Goal: Find specific page/section: Find specific page/section

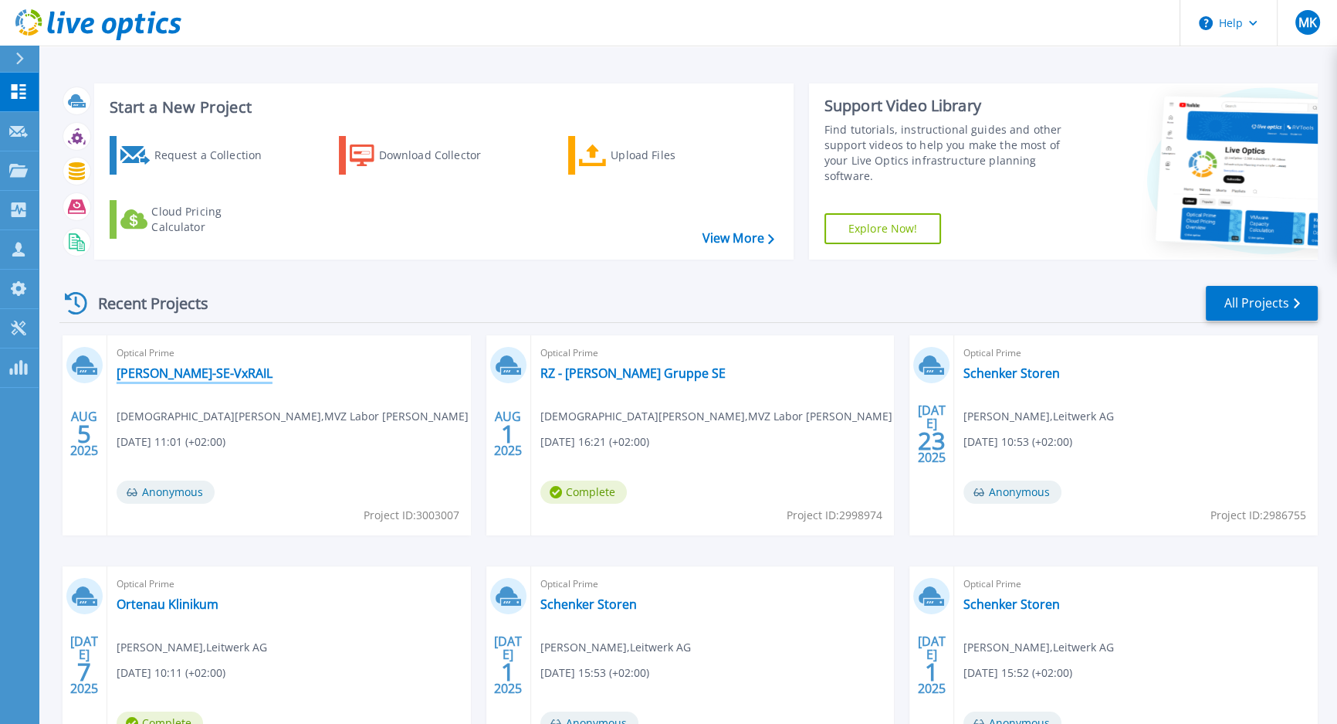
click at [214, 375] on link "[PERSON_NAME]-SE-VxRAIL" at bounding box center [195, 372] width 156 height 15
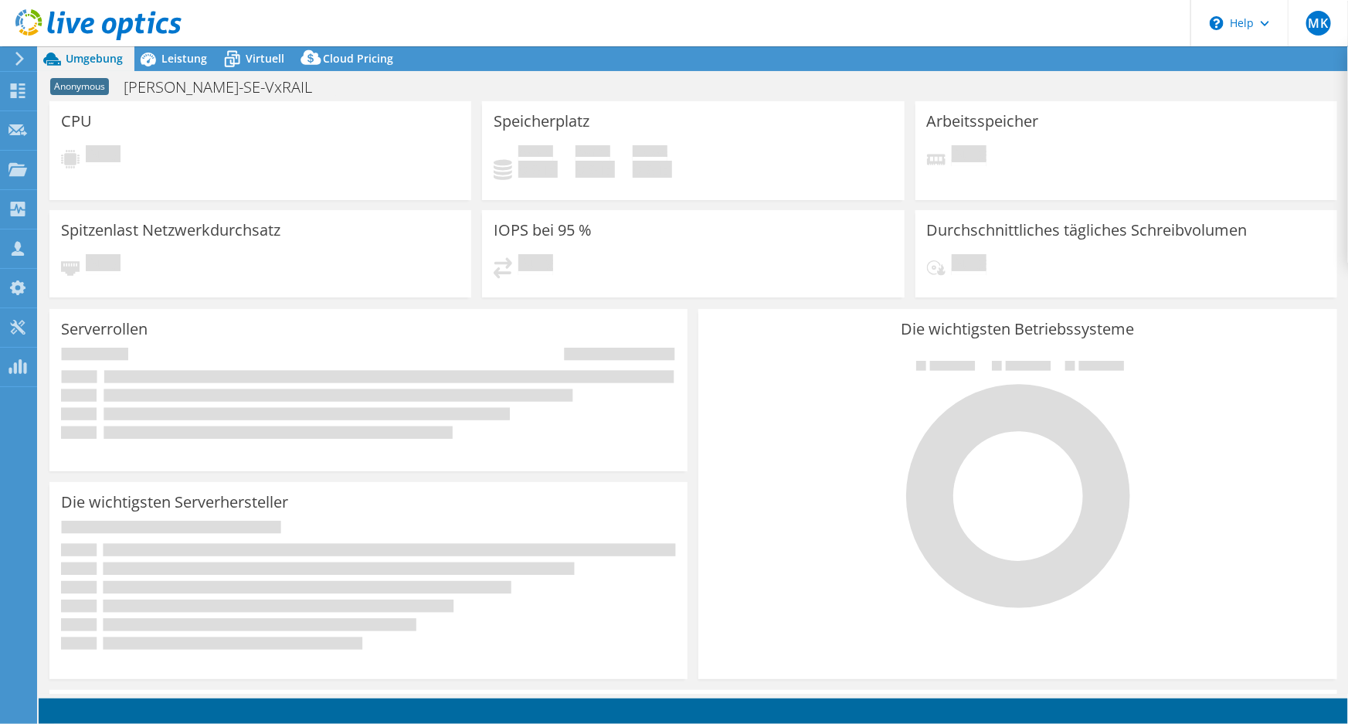
select select "USD"
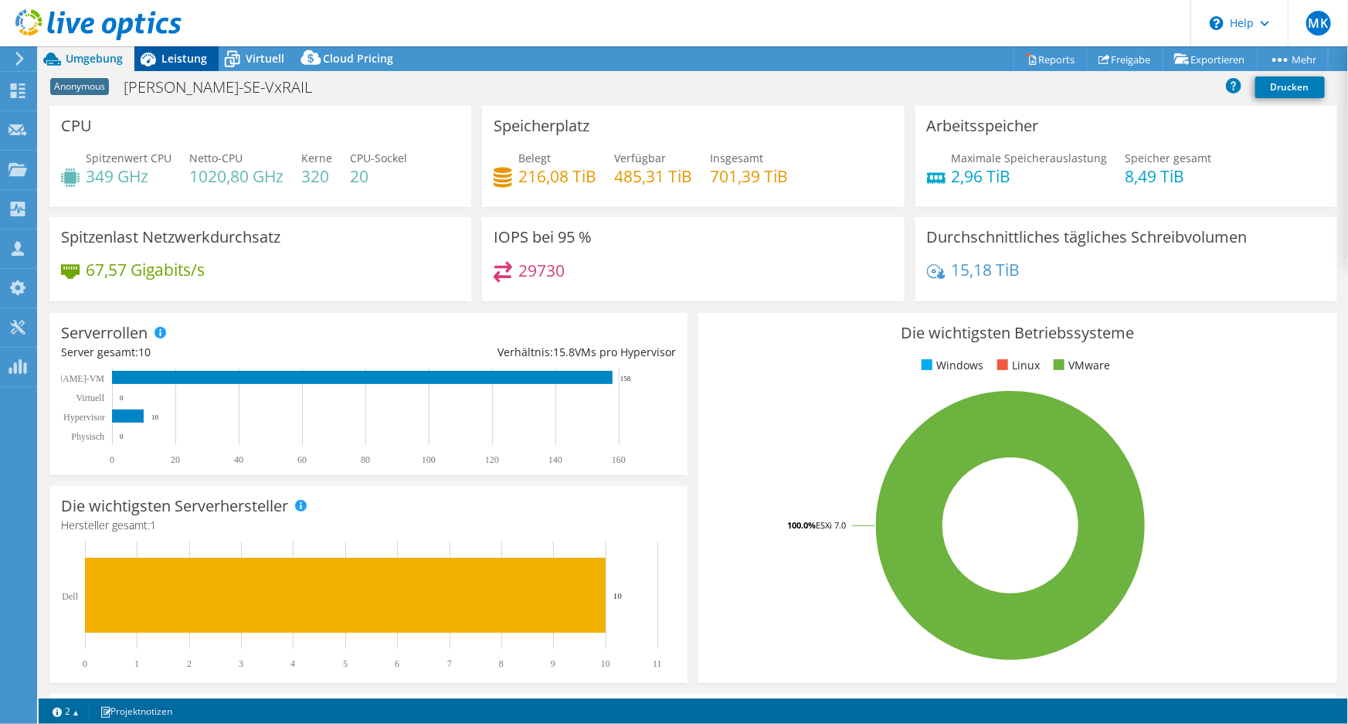
click at [187, 61] on span "Leistung" at bounding box center [184, 58] width 46 height 15
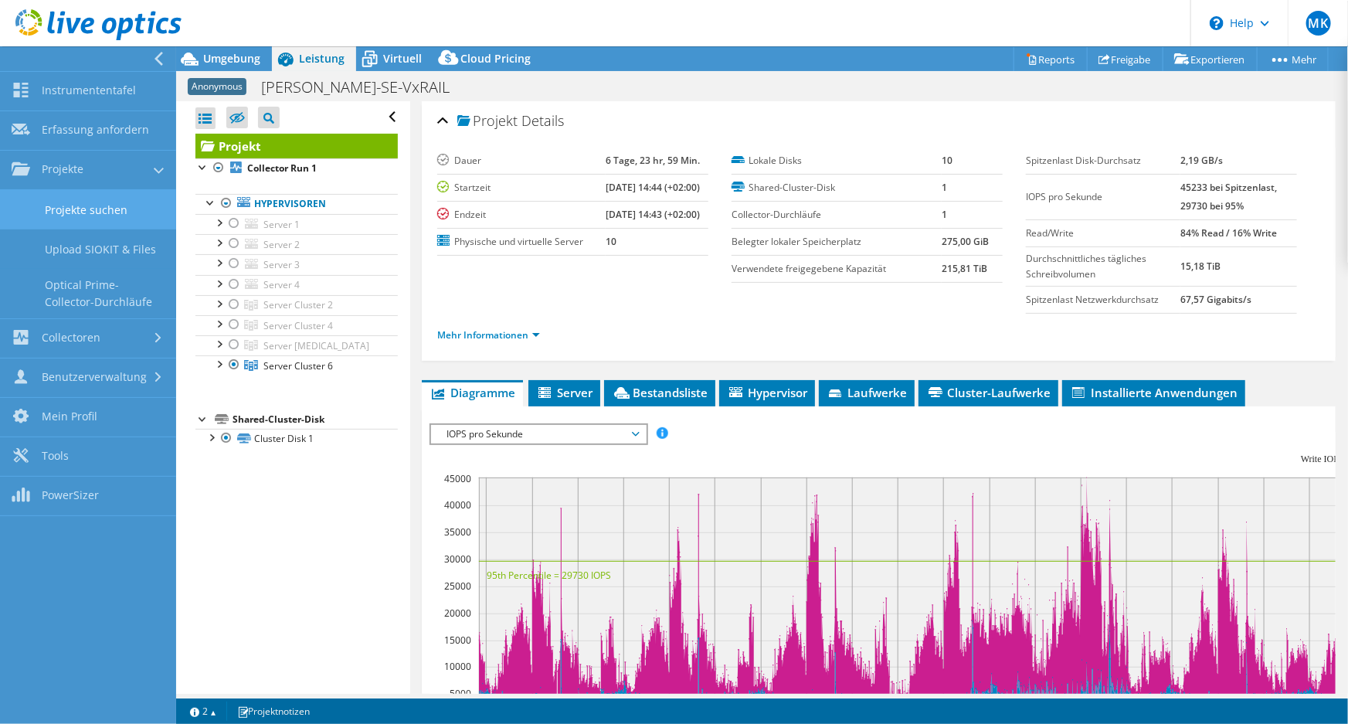
click at [92, 202] on link "Projekte suchen" at bounding box center [88, 209] width 176 height 39
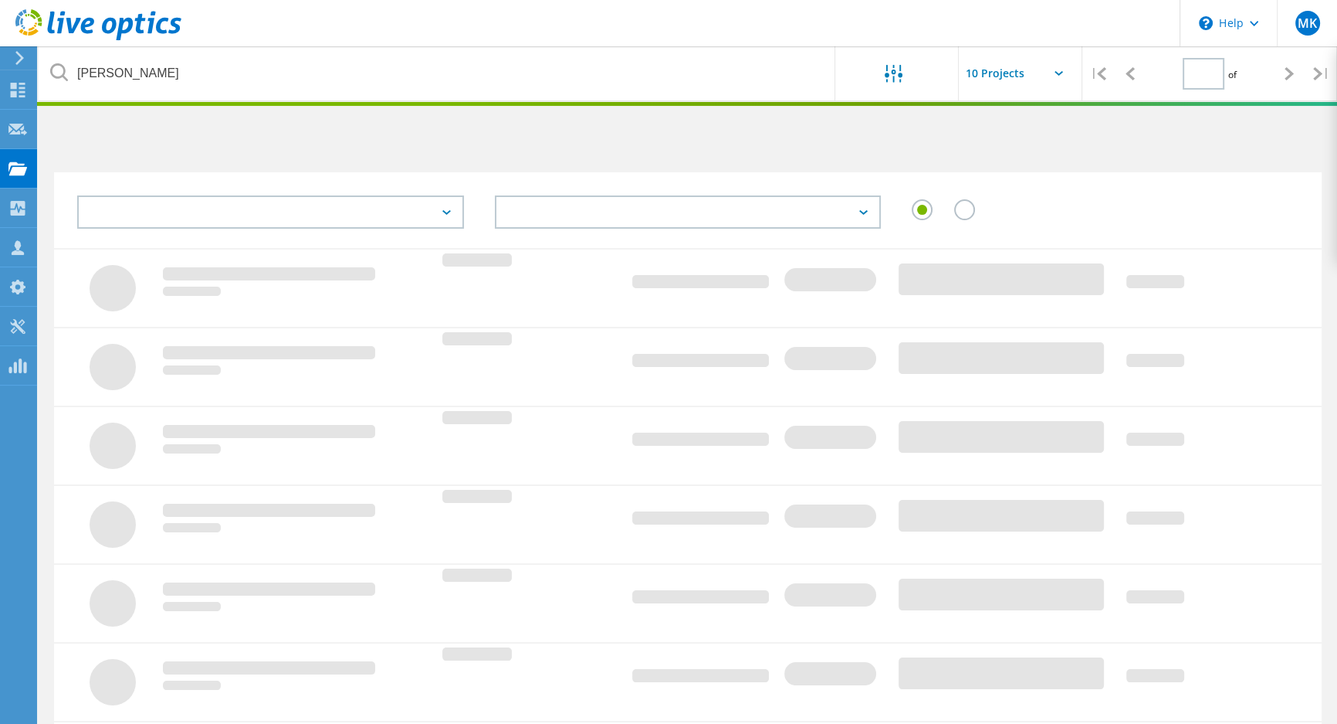
type input "1"
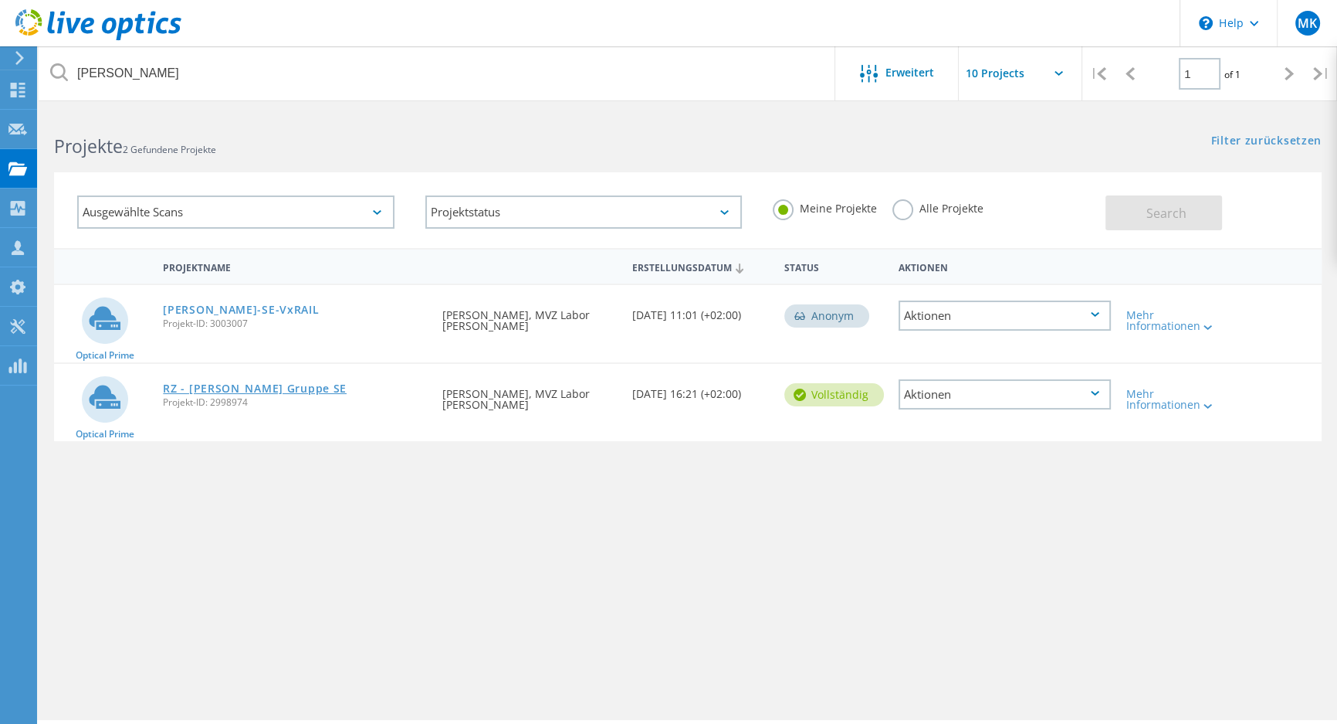
click at [257, 391] on link "RZ - Limbach Gruppe SE" at bounding box center [255, 388] width 184 height 11
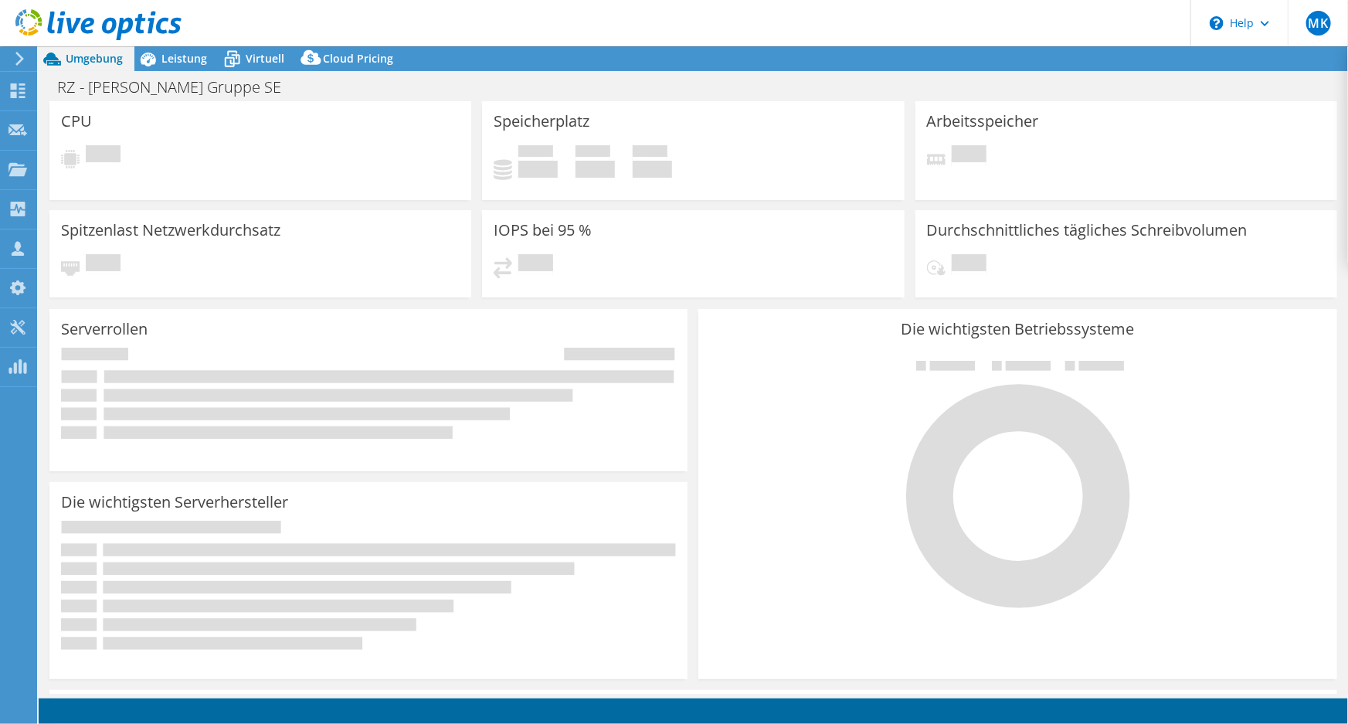
select select "USD"
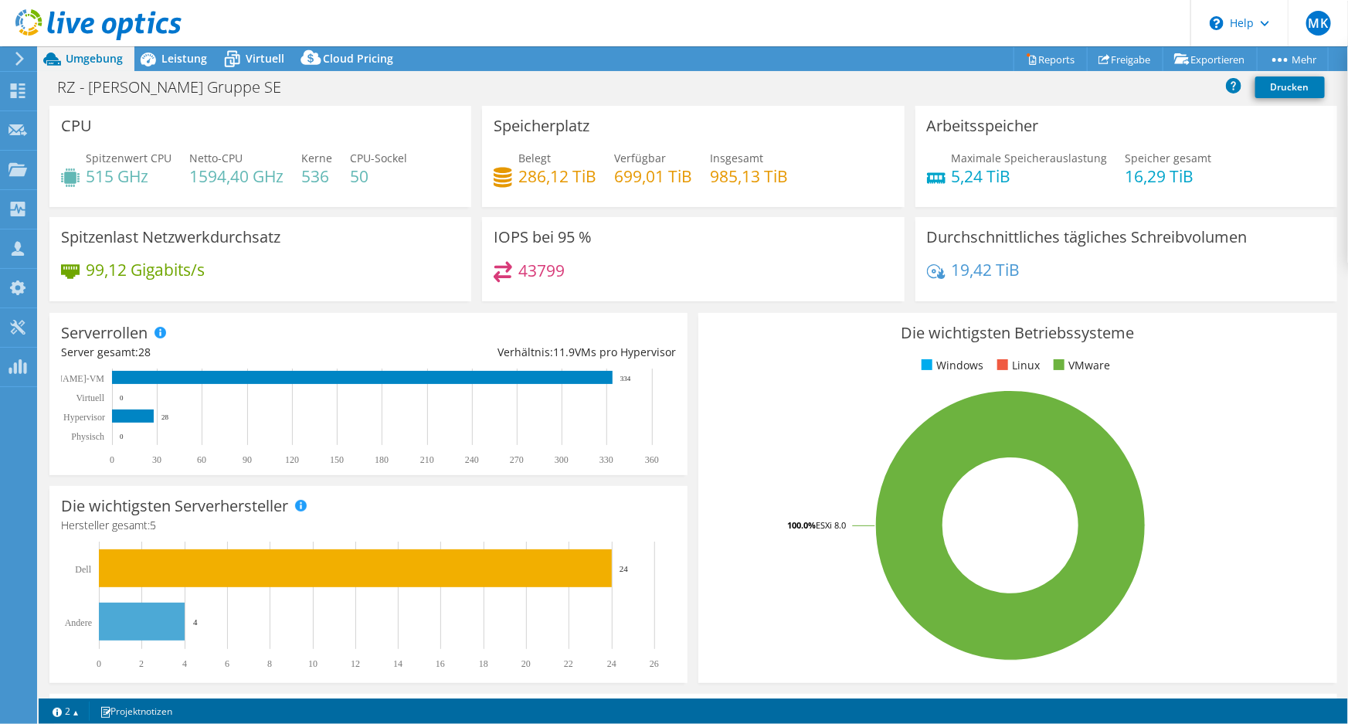
click at [172, 49] on div at bounding box center [90, 26] width 181 height 52
click at [181, 56] on span "Leistung" at bounding box center [184, 58] width 46 height 15
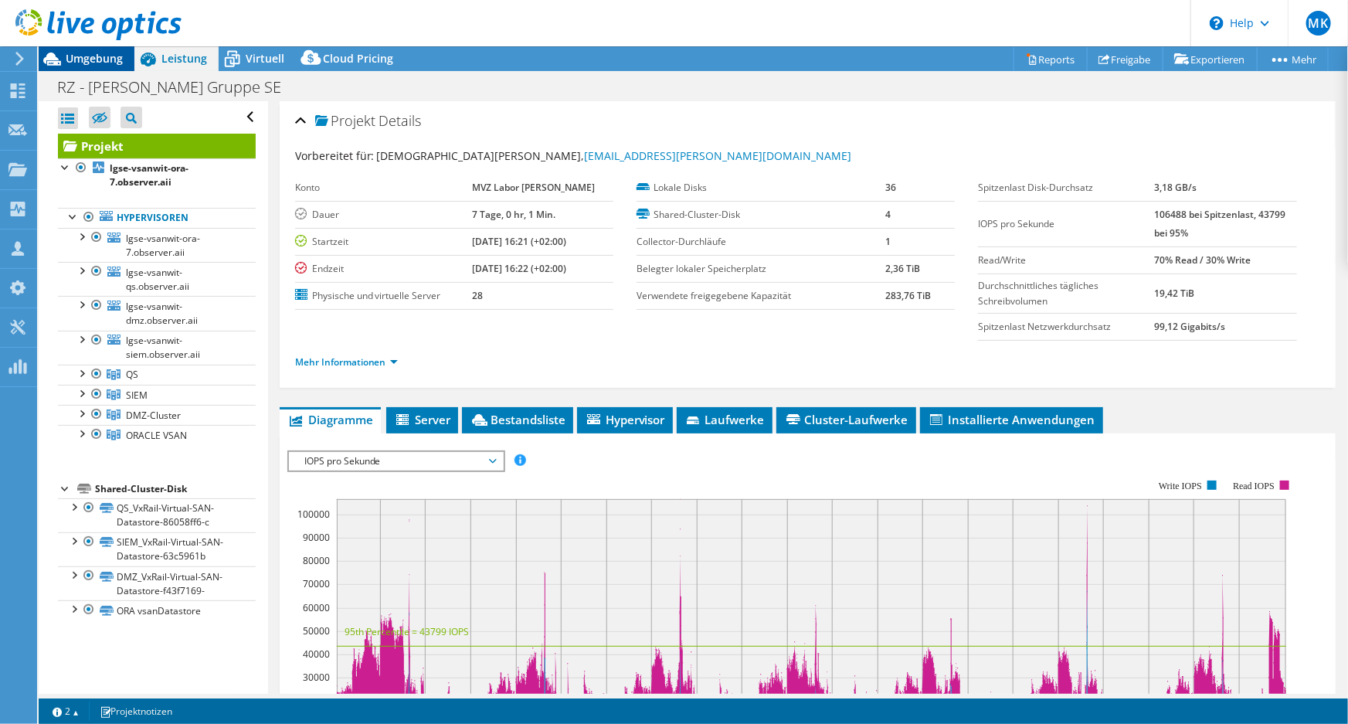
click at [109, 54] on span "Umgebung" at bounding box center [94, 58] width 57 height 15
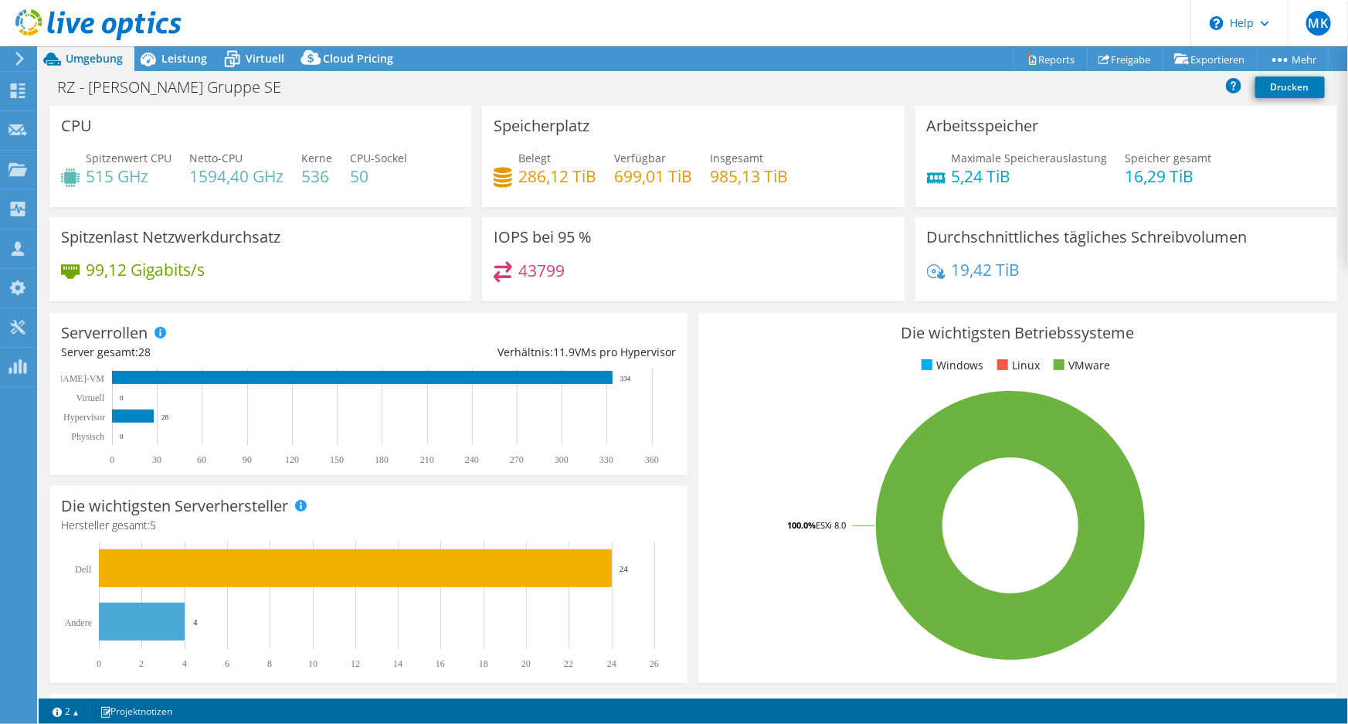
click at [174, 46] on div at bounding box center [90, 26] width 181 height 52
click at [175, 50] on div at bounding box center [90, 26] width 181 height 52
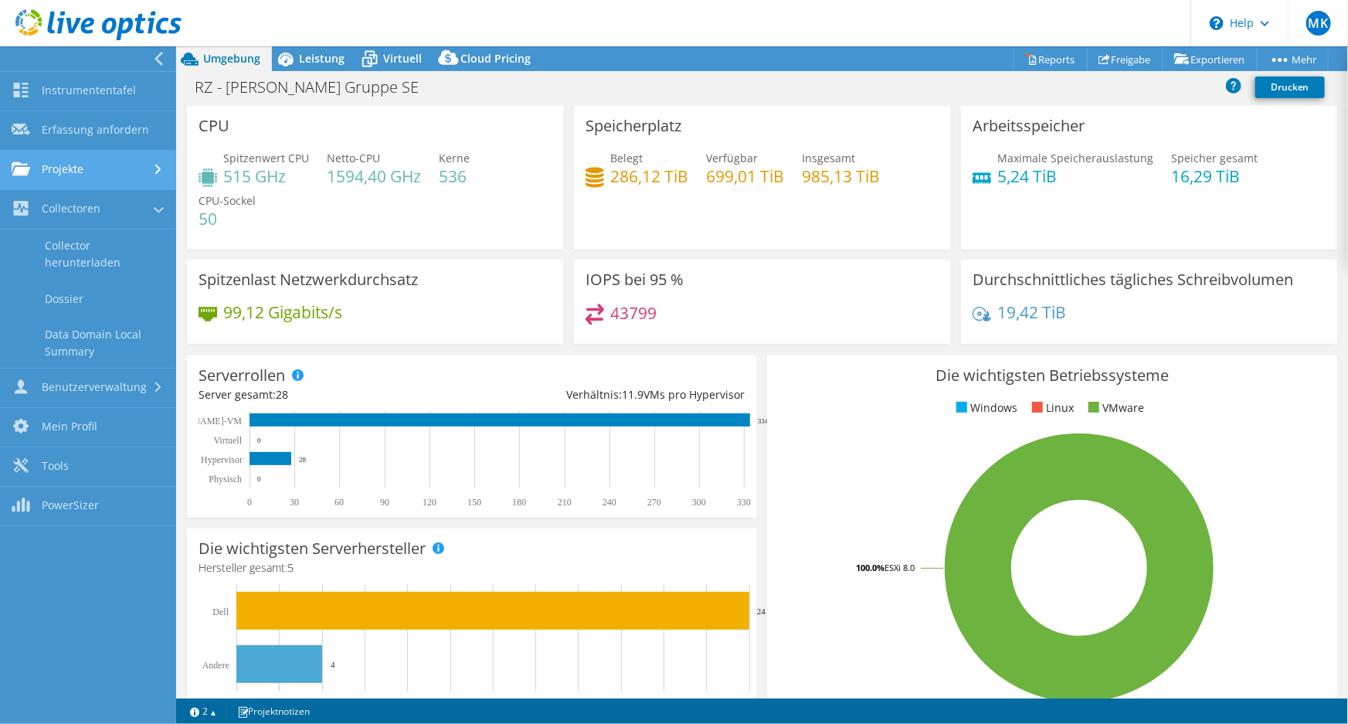
click at [60, 162] on link "Projekte" at bounding box center [88, 170] width 176 height 39
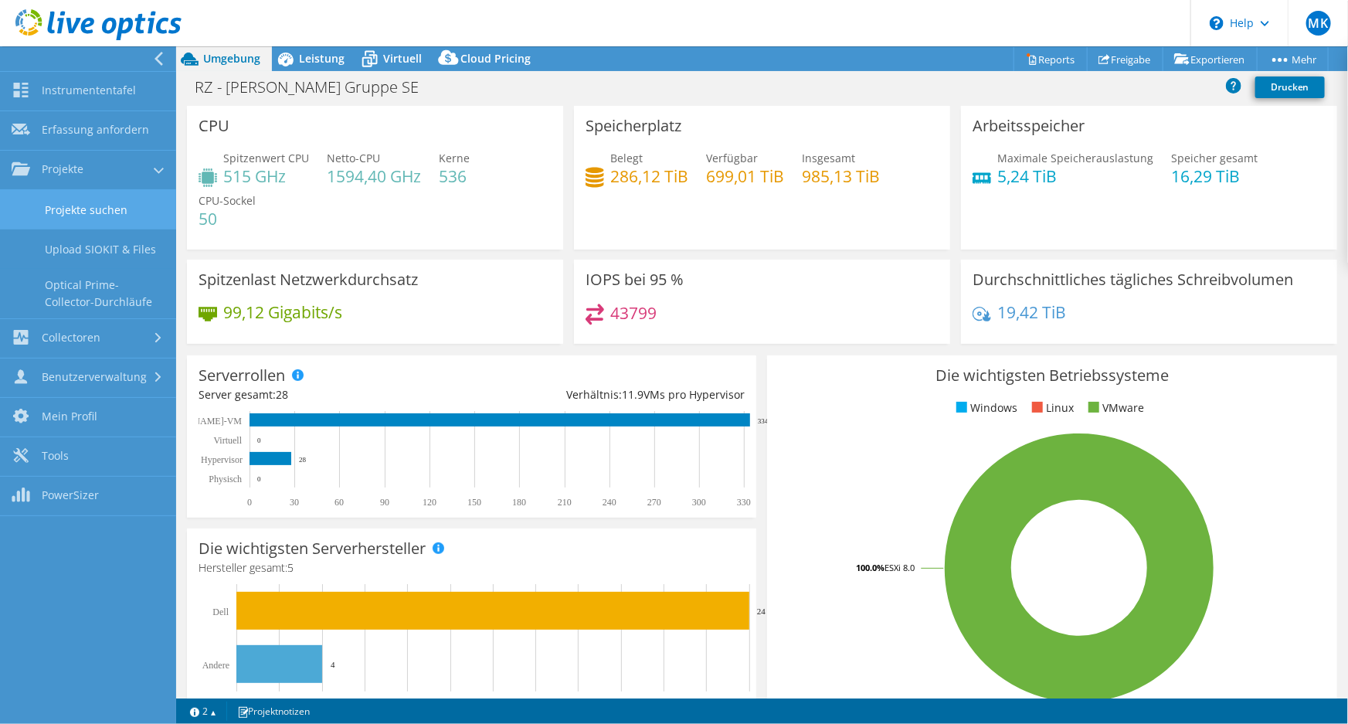
click at [82, 212] on link "Projekte suchen" at bounding box center [88, 209] width 176 height 39
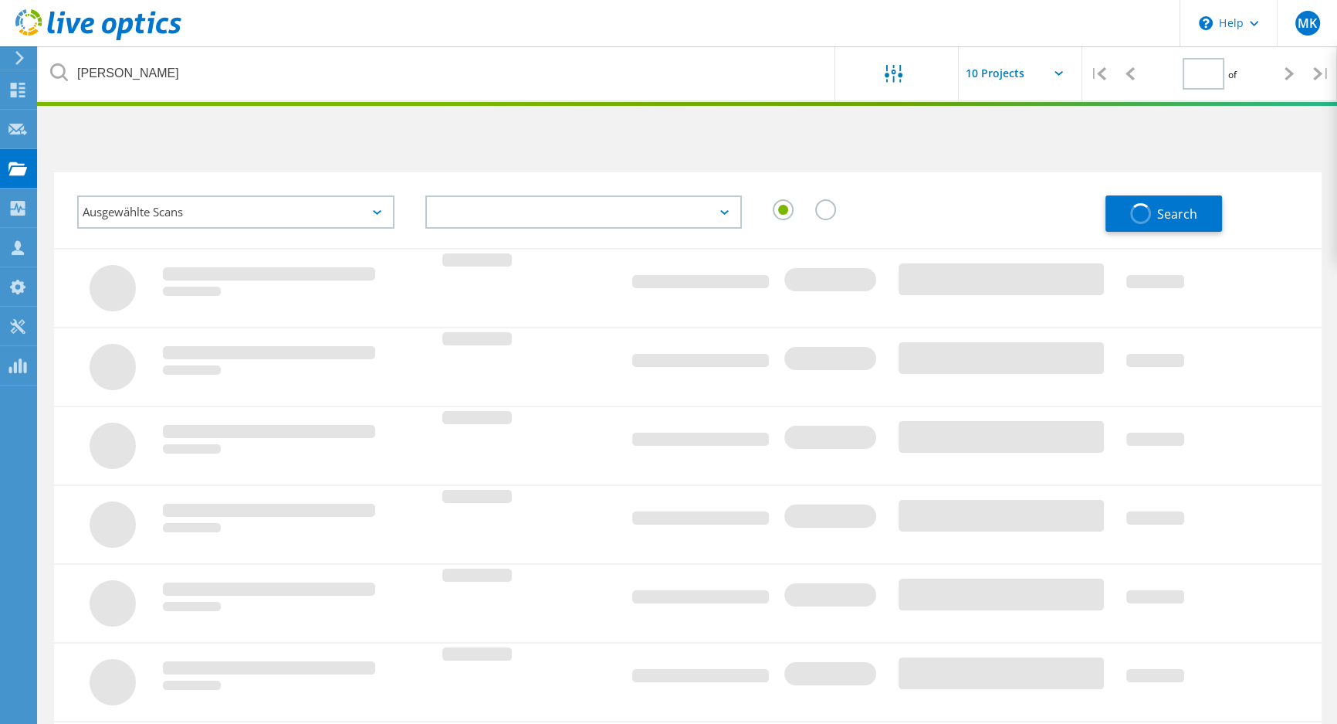
type input "1"
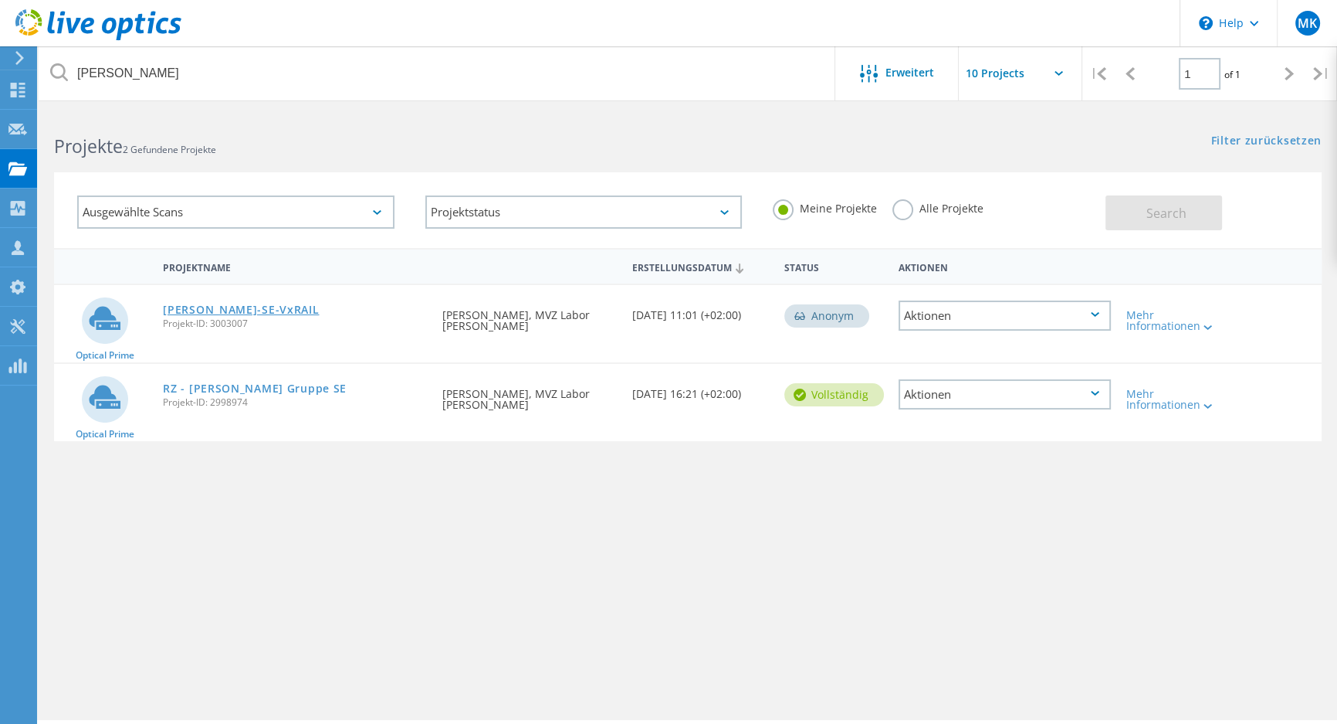
click at [246, 305] on link "[PERSON_NAME]-SE-VxRAIL" at bounding box center [241, 309] width 156 height 11
